Goal: Navigation & Orientation: Find specific page/section

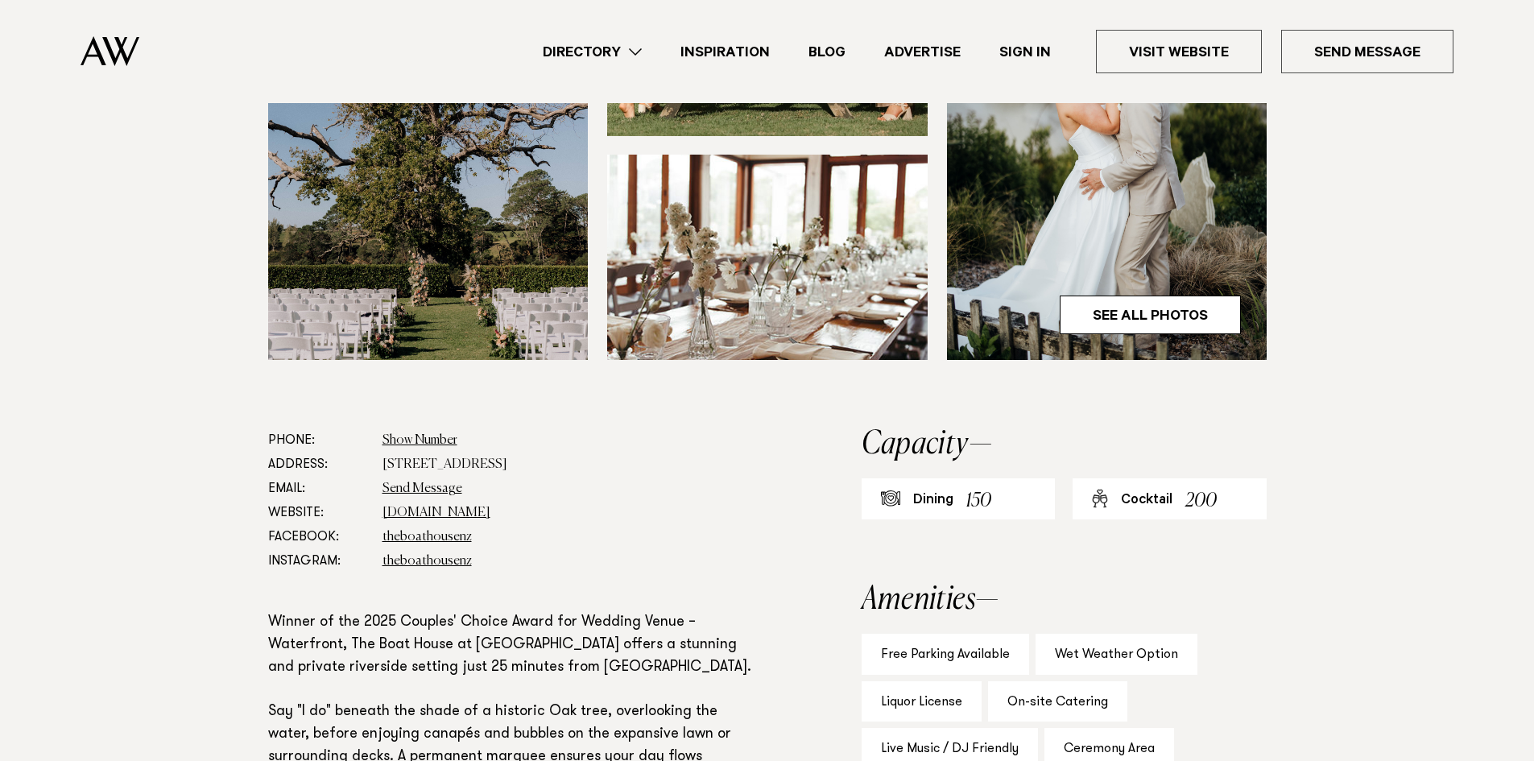
scroll to position [644, 0]
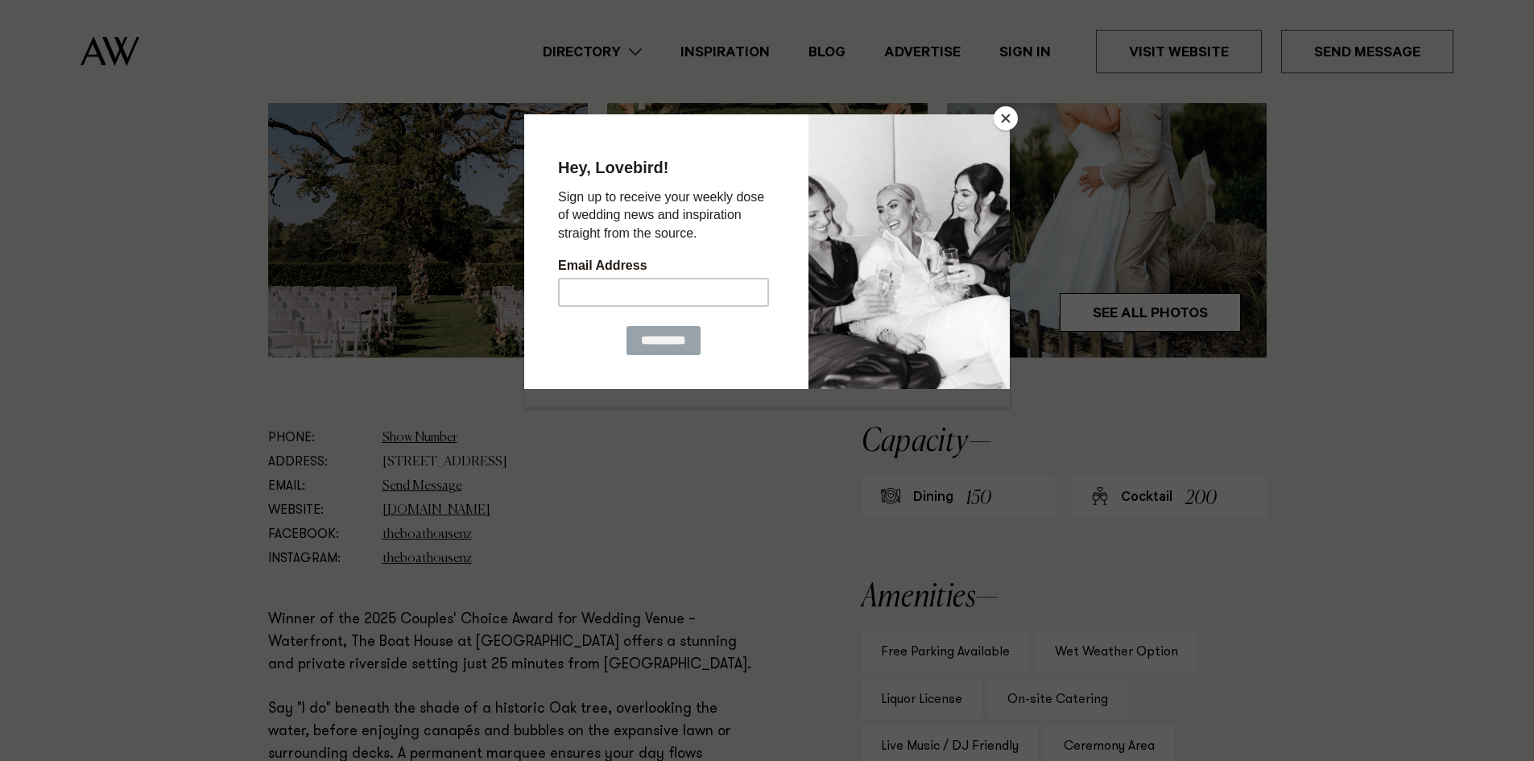
click at [1008, 119] on button "Close" at bounding box center [1005, 118] width 24 height 24
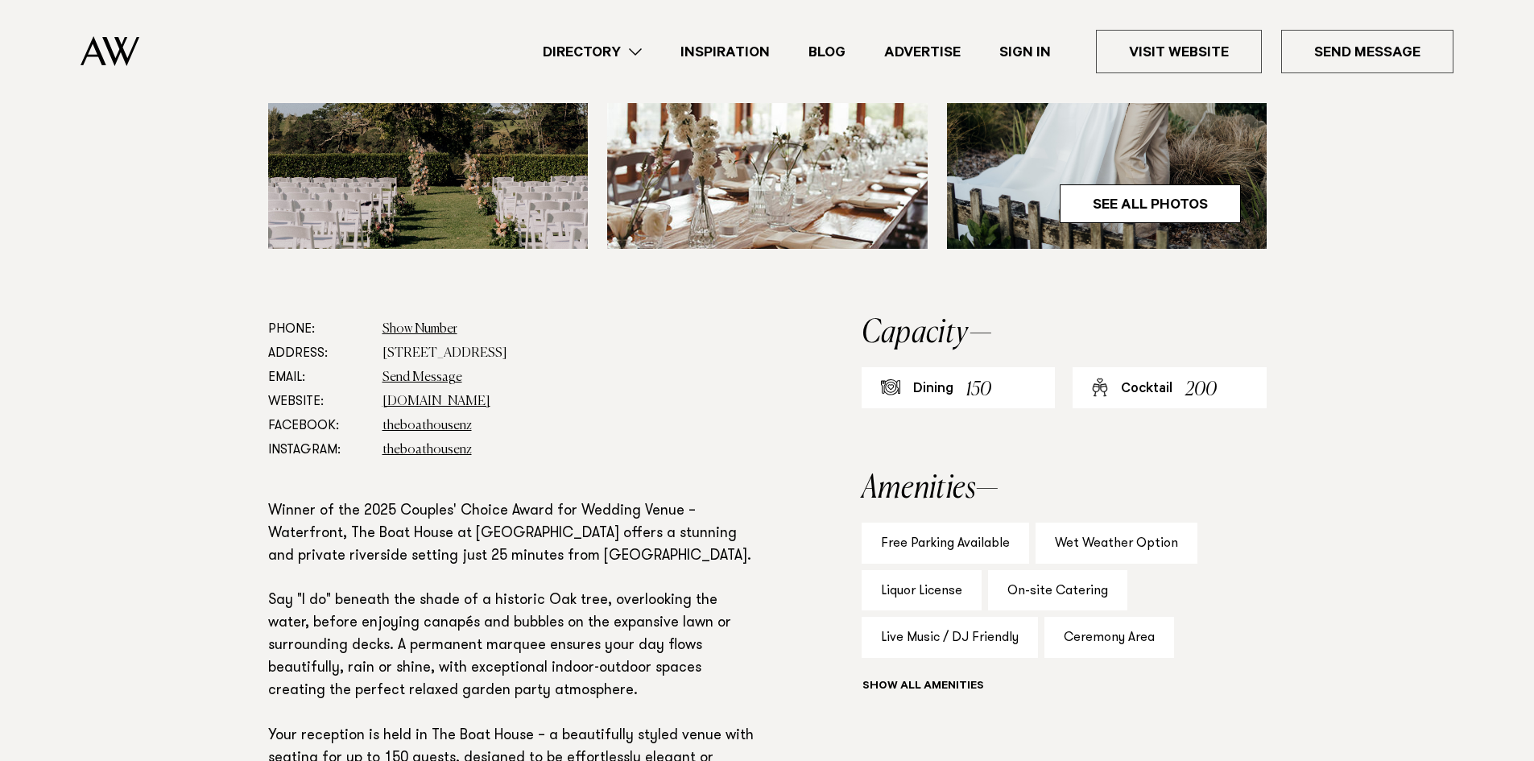
scroll to position [483, 0]
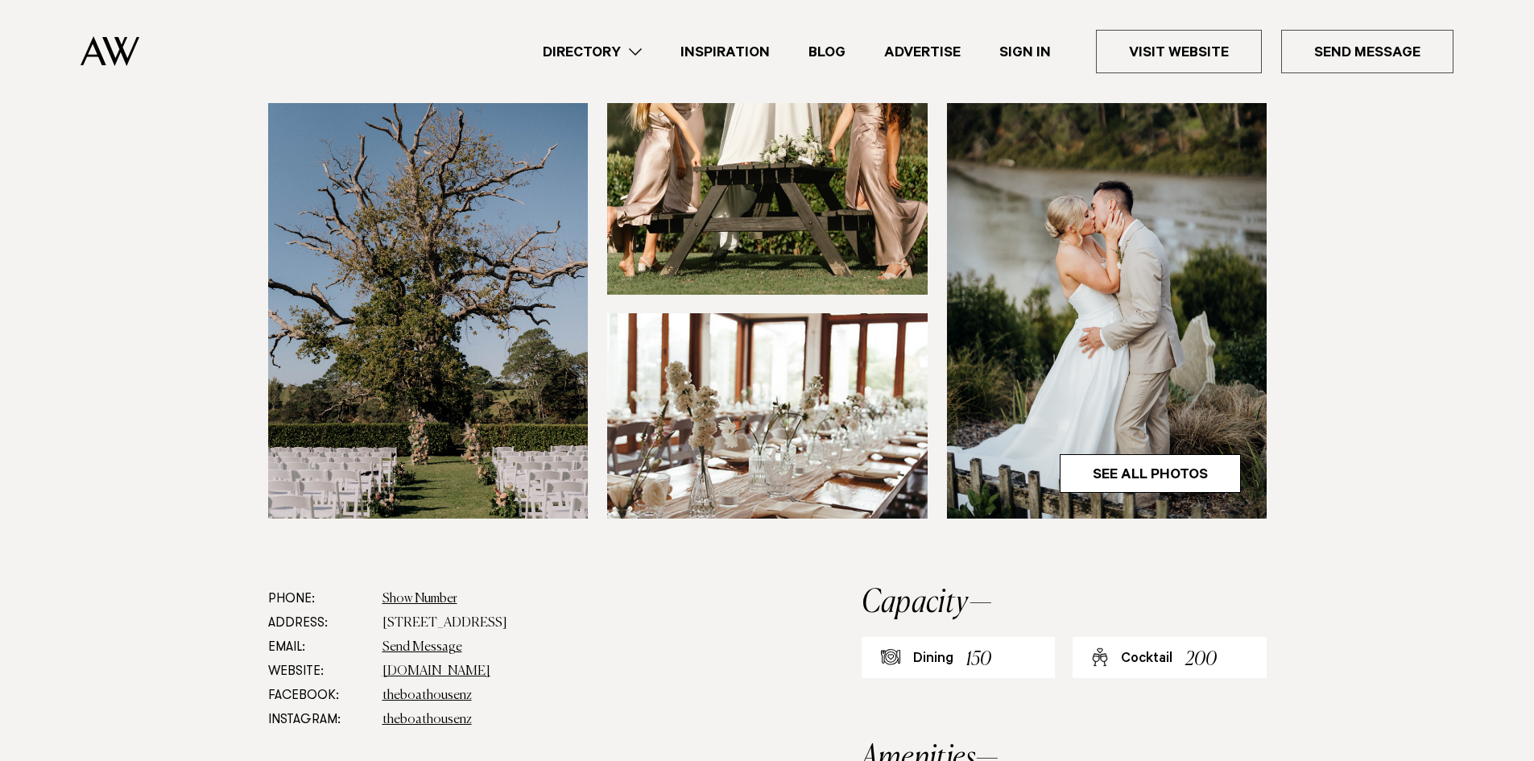
click at [744, 51] on link "Inspiration" at bounding box center [725, 52] width 128 height 22
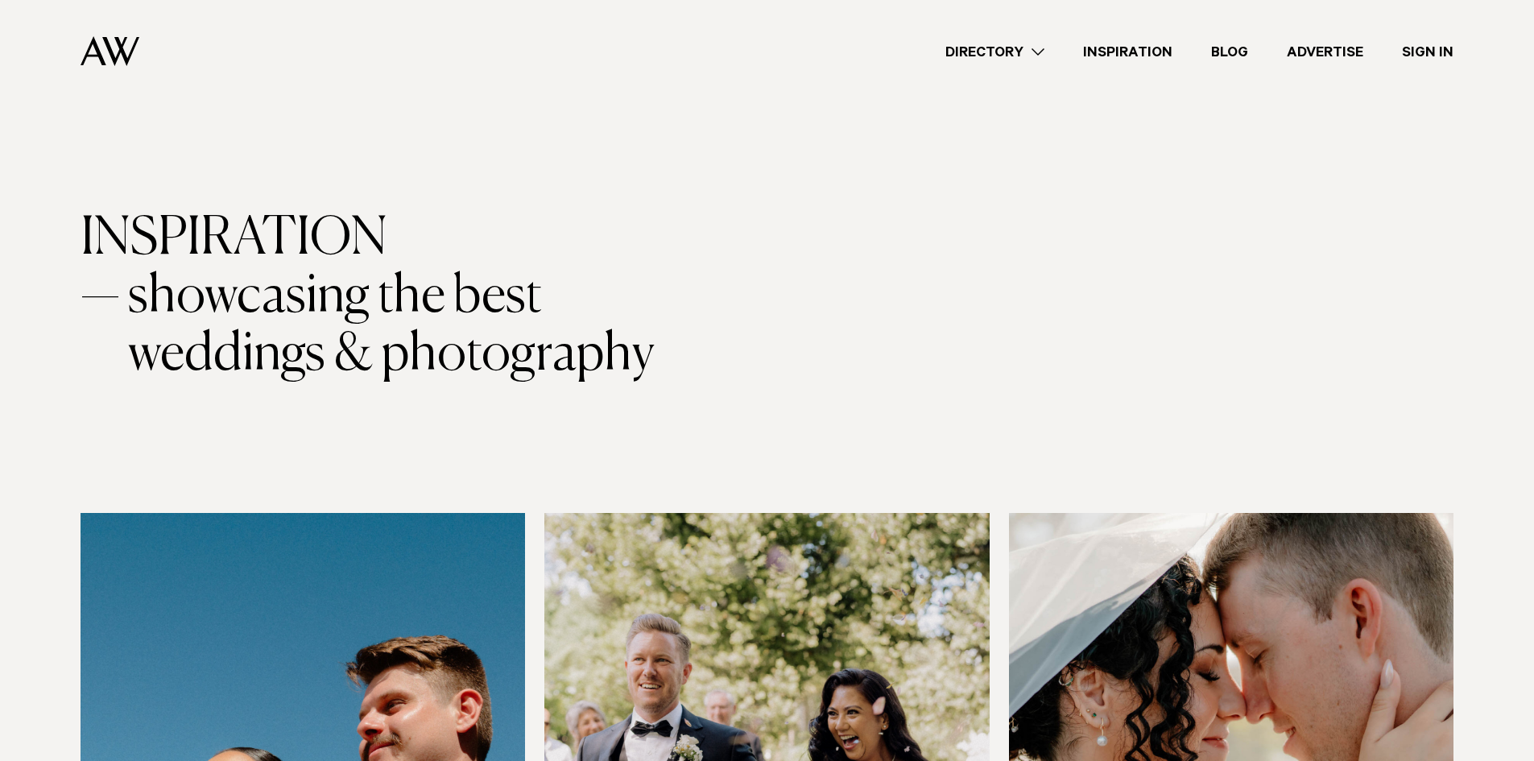
click at [1043, 54] on link "Directory" at bounding box center [995, 52] width 138 height 22
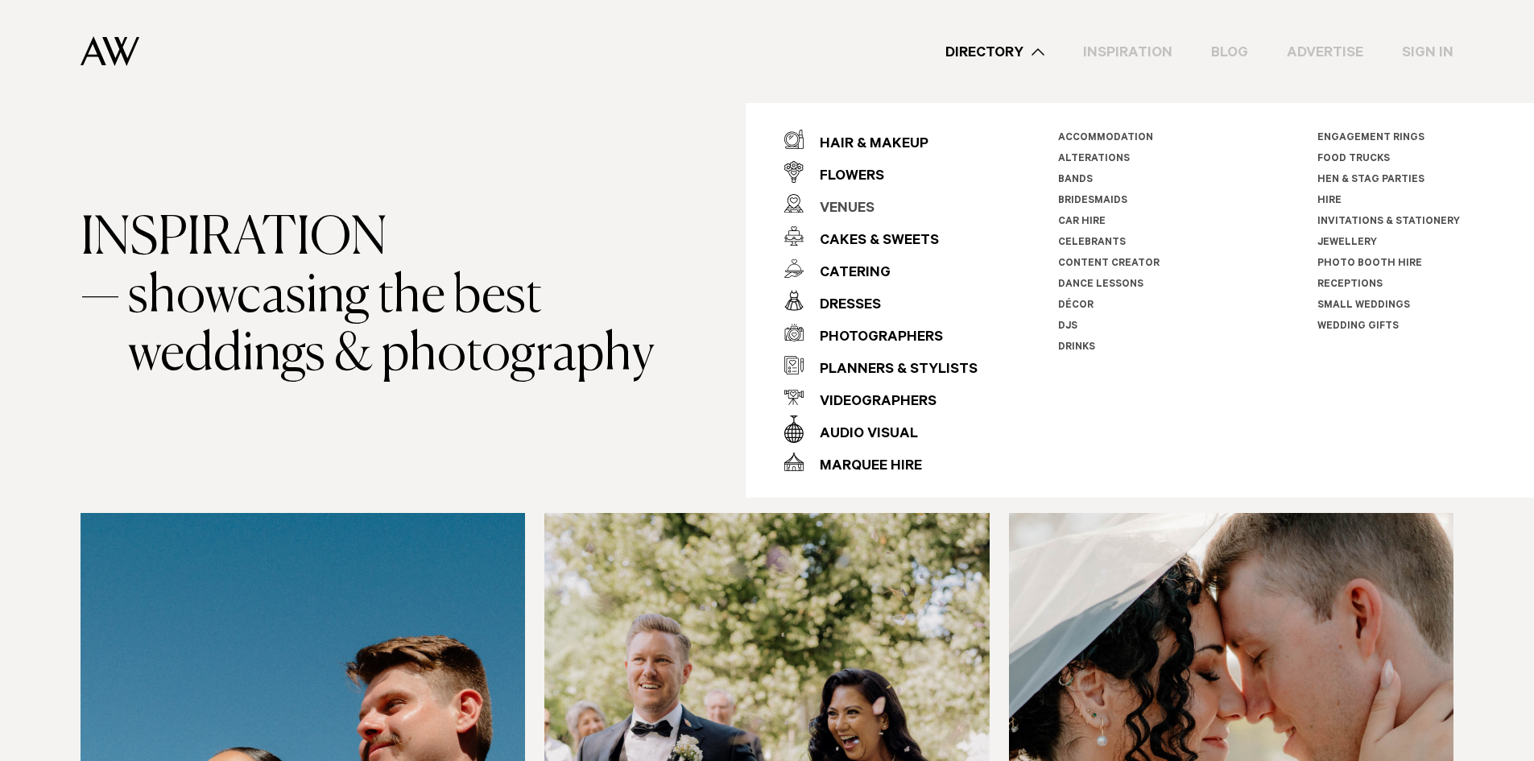
click at [861, 207] on div "Venues" at bounding box center [838, 209] width 71 height 32
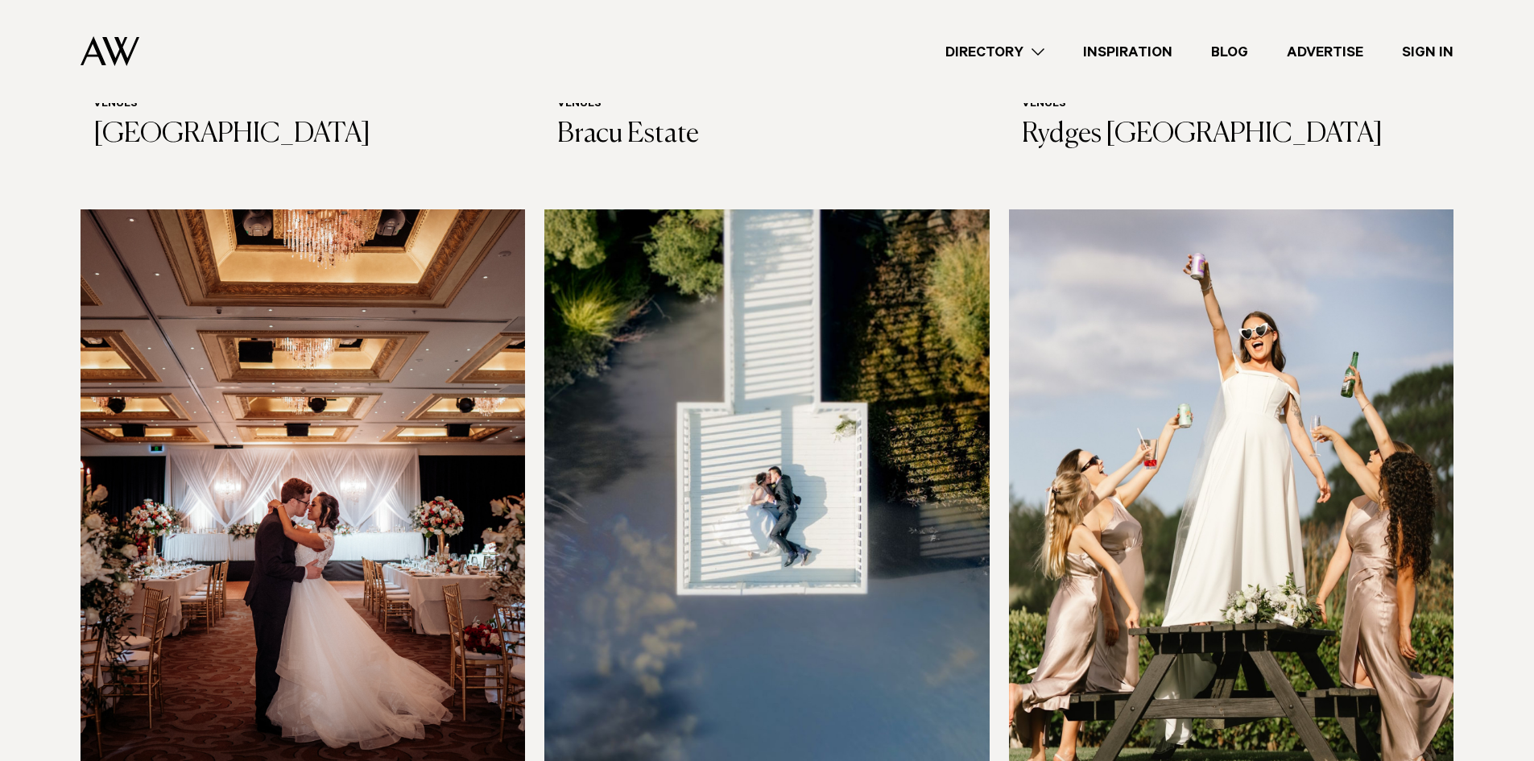
scroll to position [1046, 0]
